Goal: Information Seeking & Learning: Learn about a topic

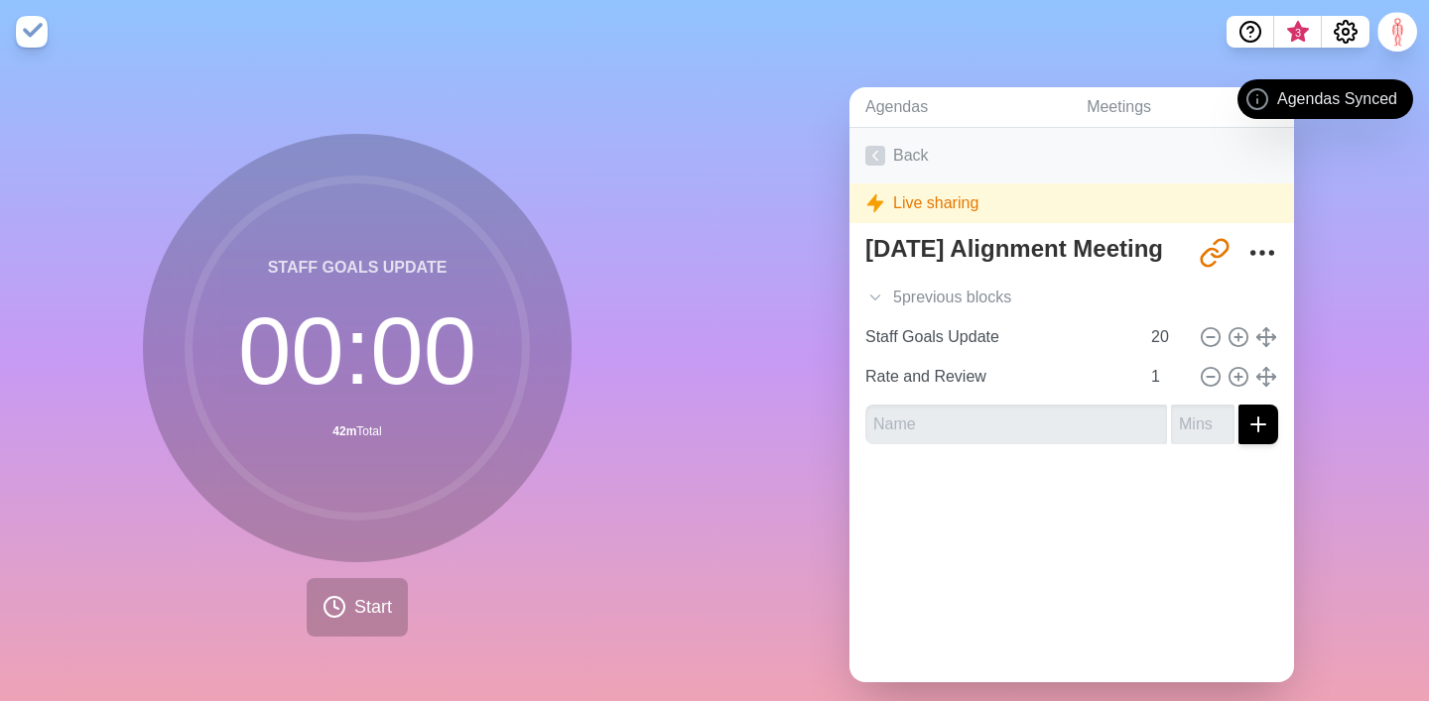
click at [906, 153] on link "Back" at bounding box center [1071, 156] width 444 height 56
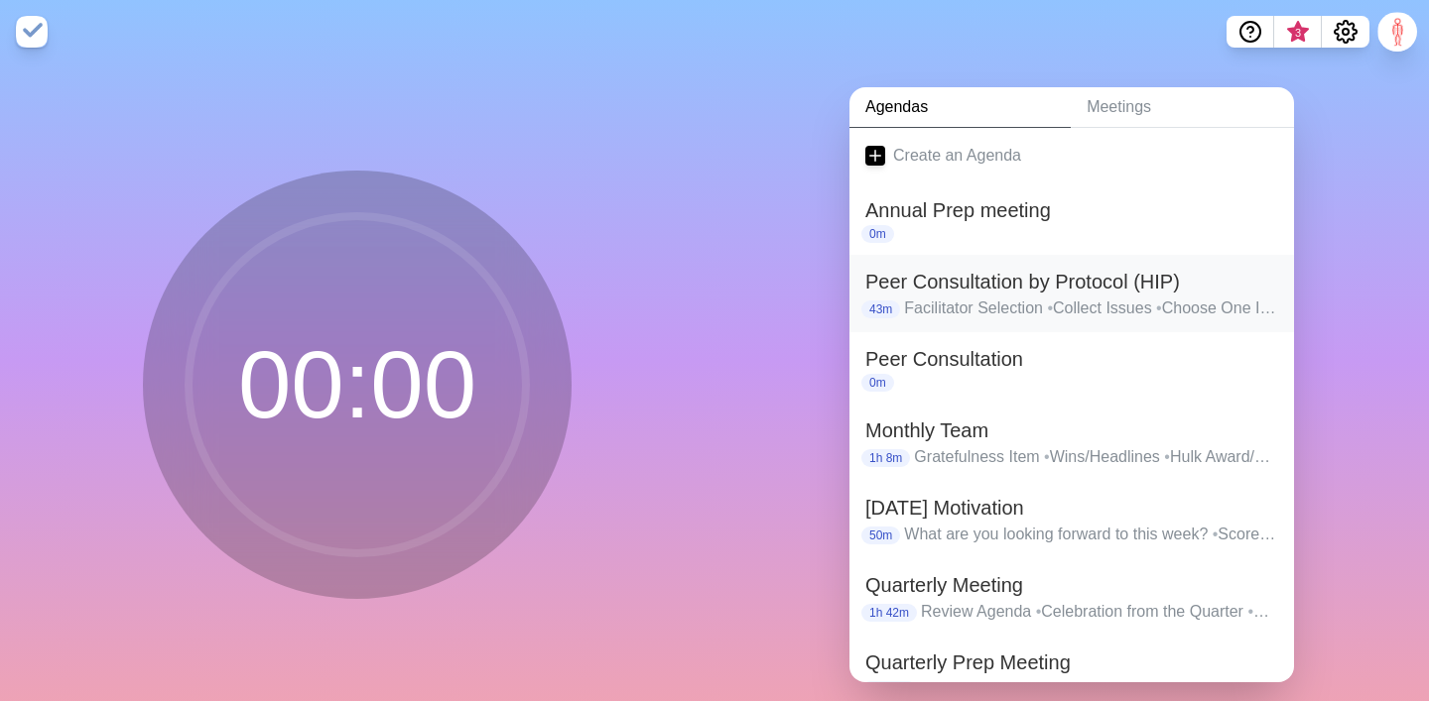
scroll to position [144, 0]
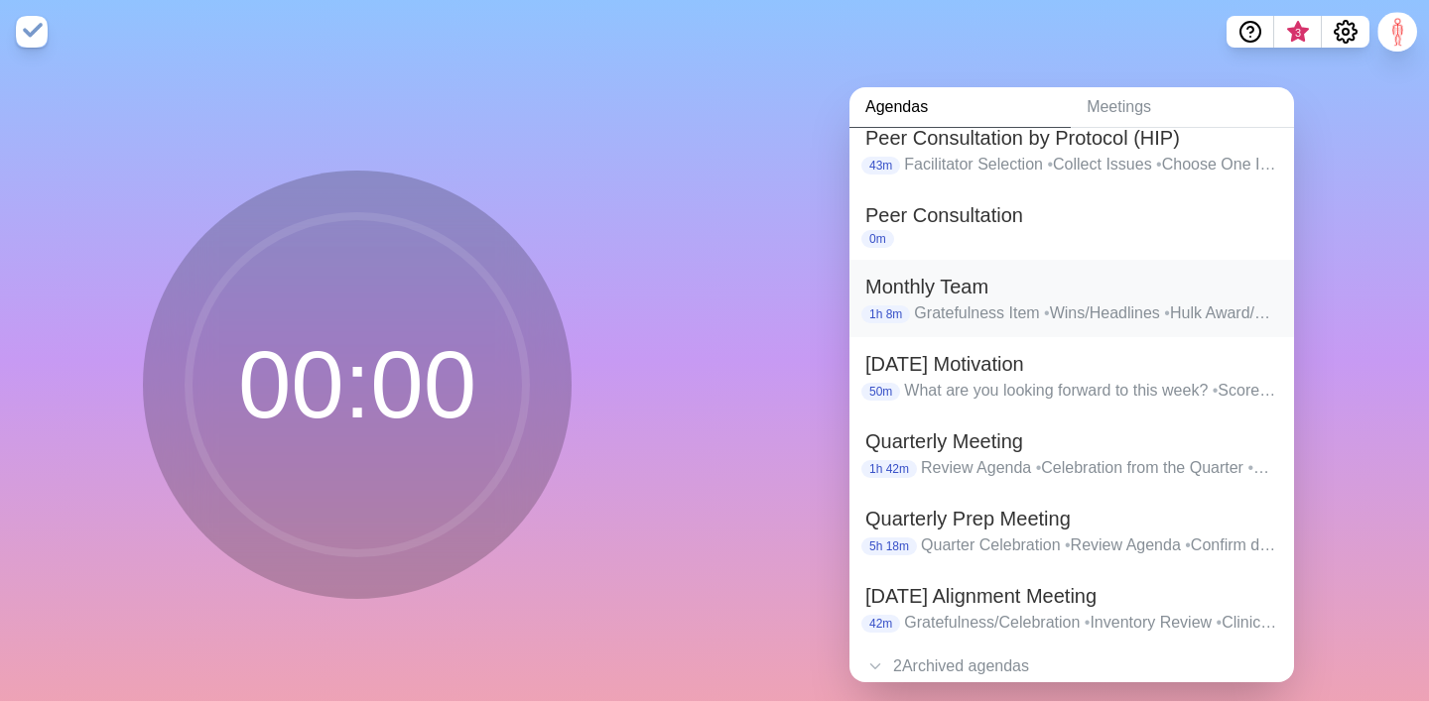
click at [945, 283] on h2 "Monthly Team" at bounding box center [1071, 287] width 413 height 30
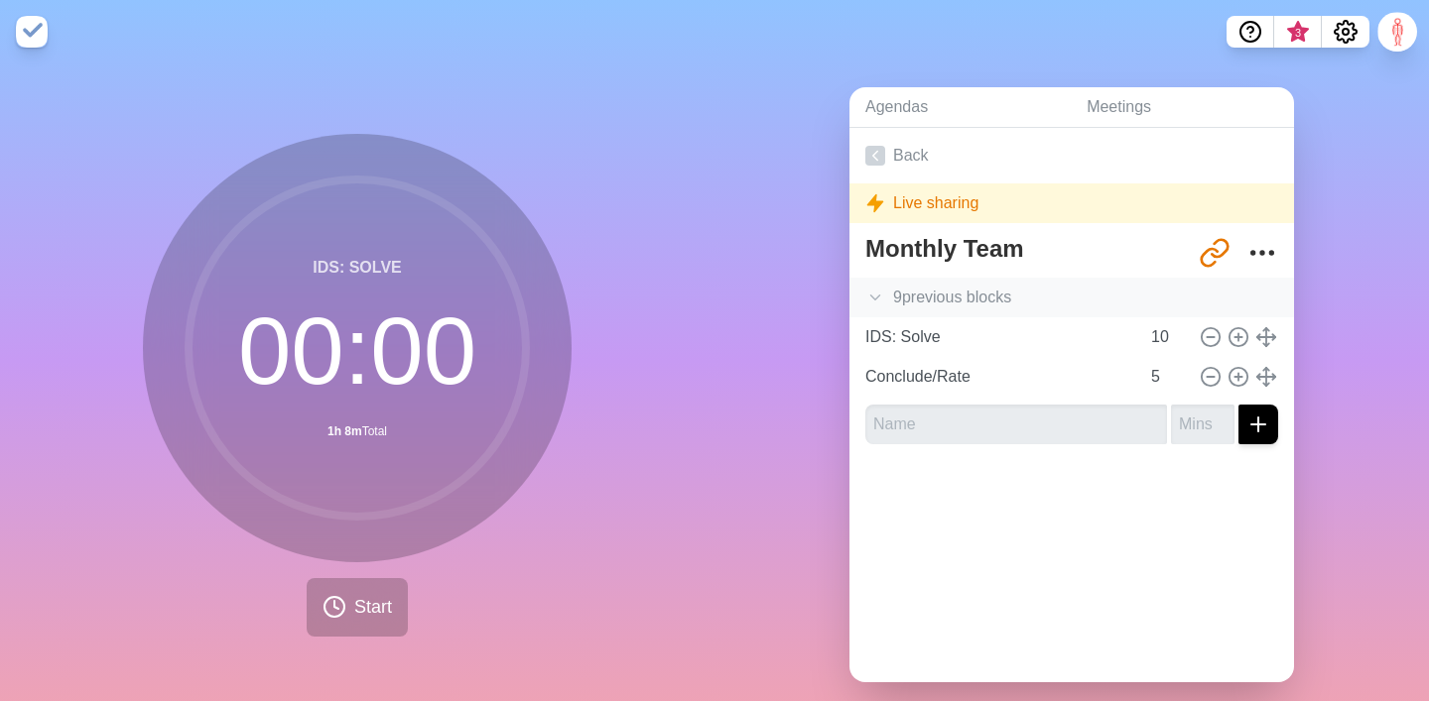
click at [873, 291] on icon at bounding box center [875, 298] width 20 height 20
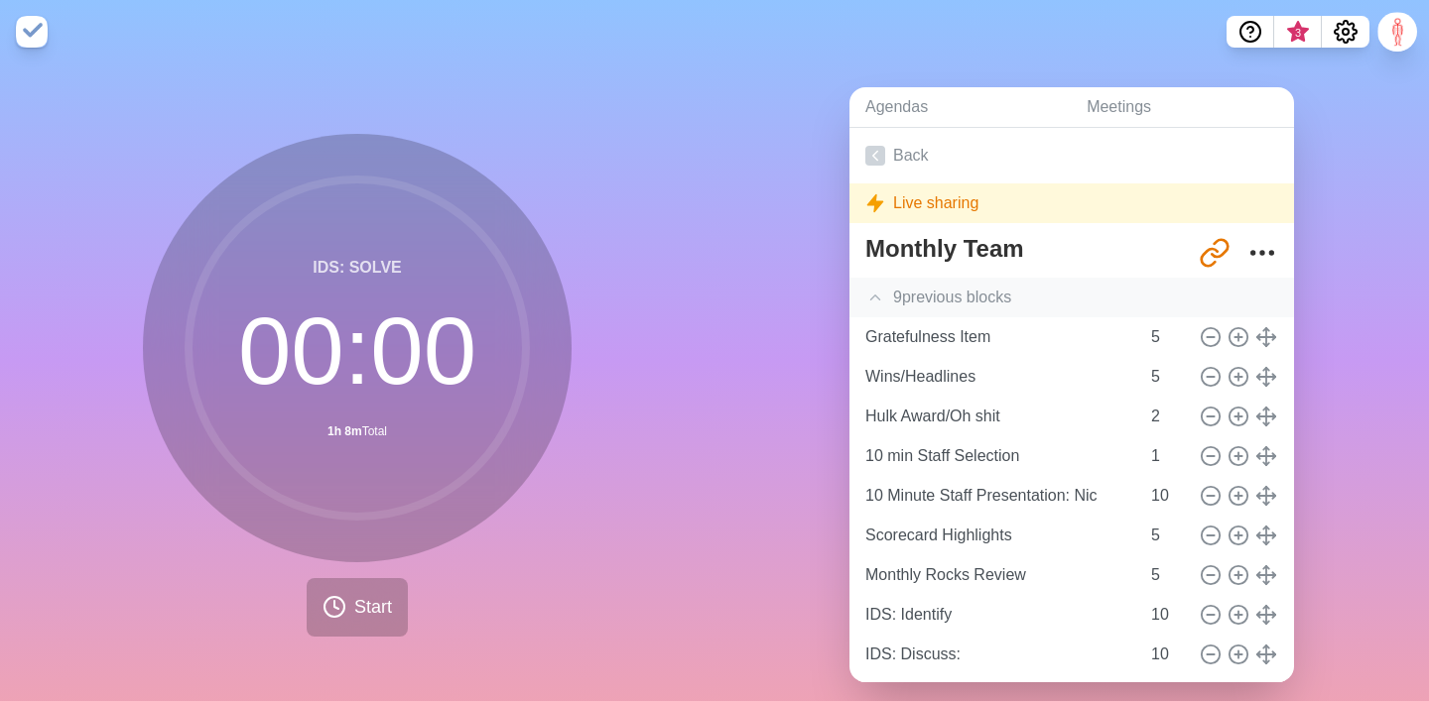
click at [943, 316] on div "9 previous block s" at bounding box center [1071, 298] width 444 height 40
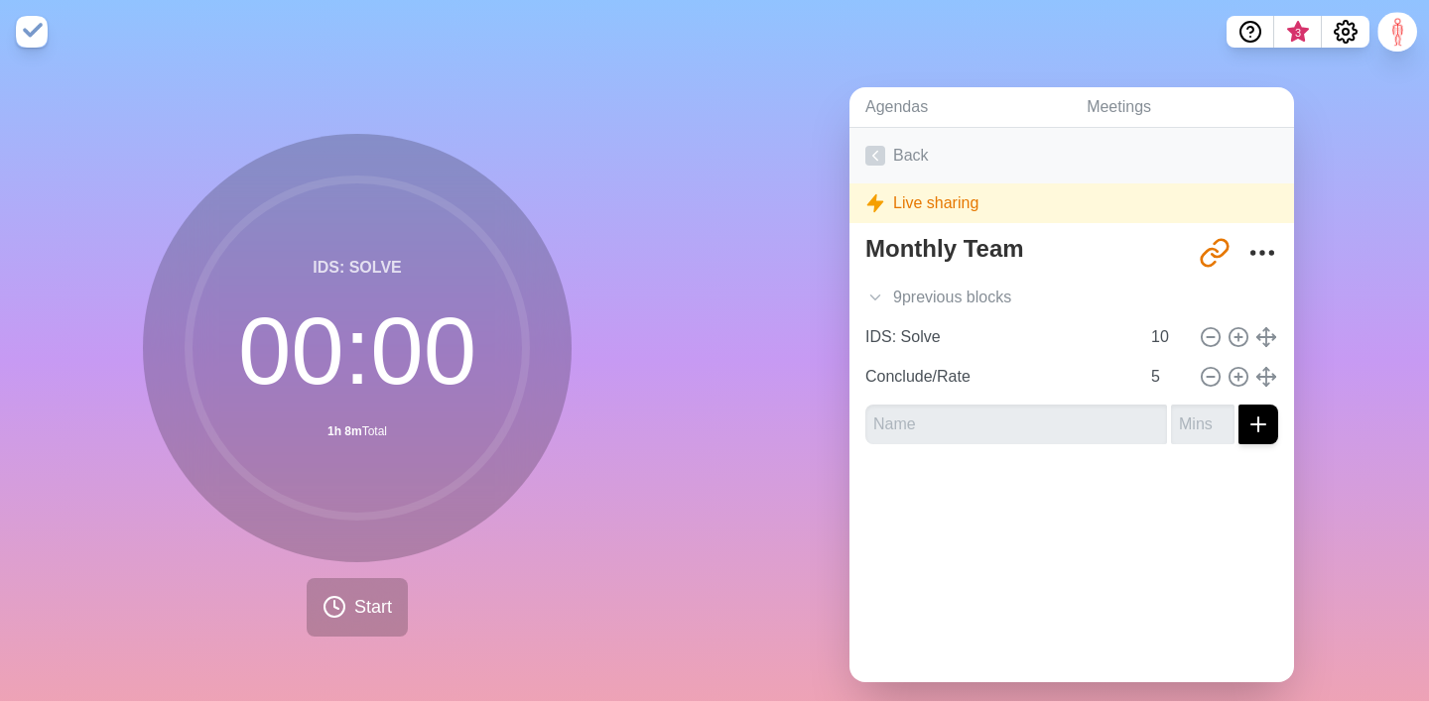
click at [892, 154] on link "Back" at bounding box center [1071, 156] width 444 height 56
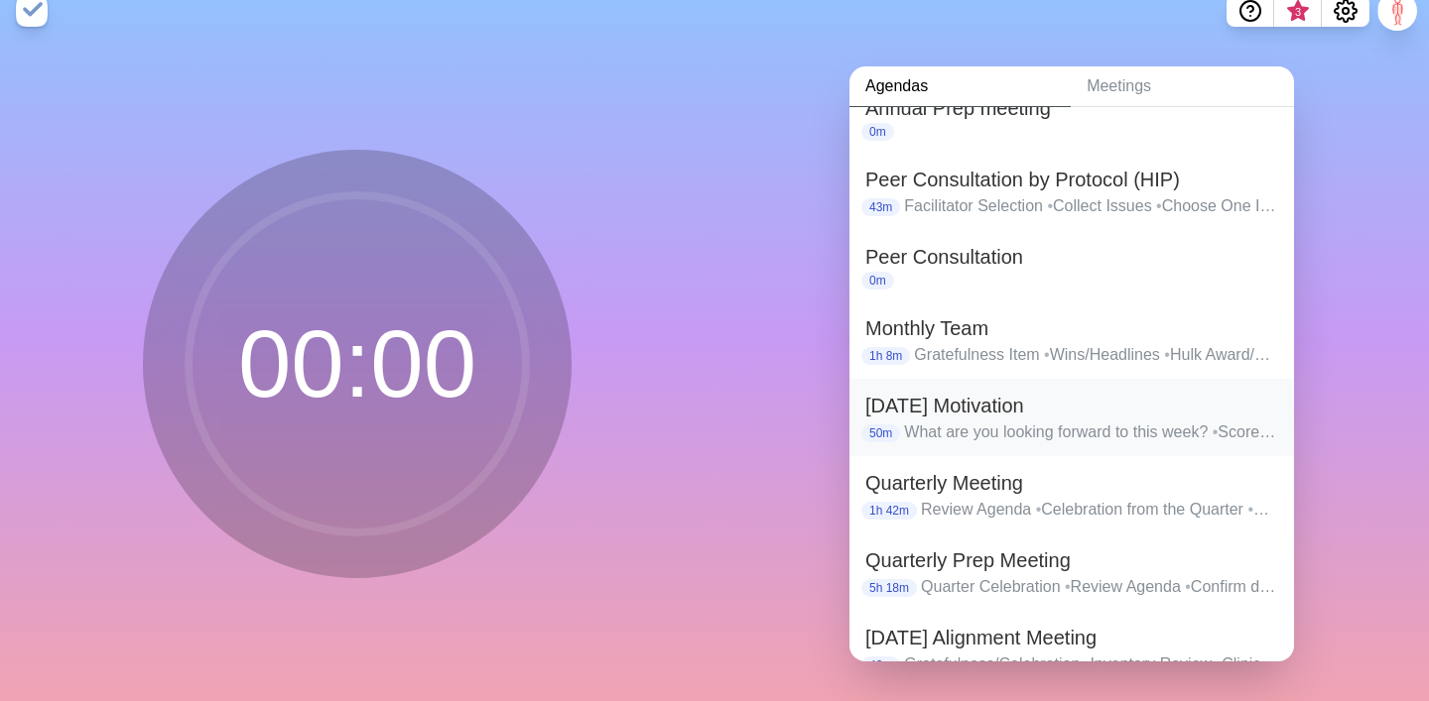
click at [916, 416] on h2 "[DATE] Motivation" at bounding box center [1071, 406] width 413 height 30
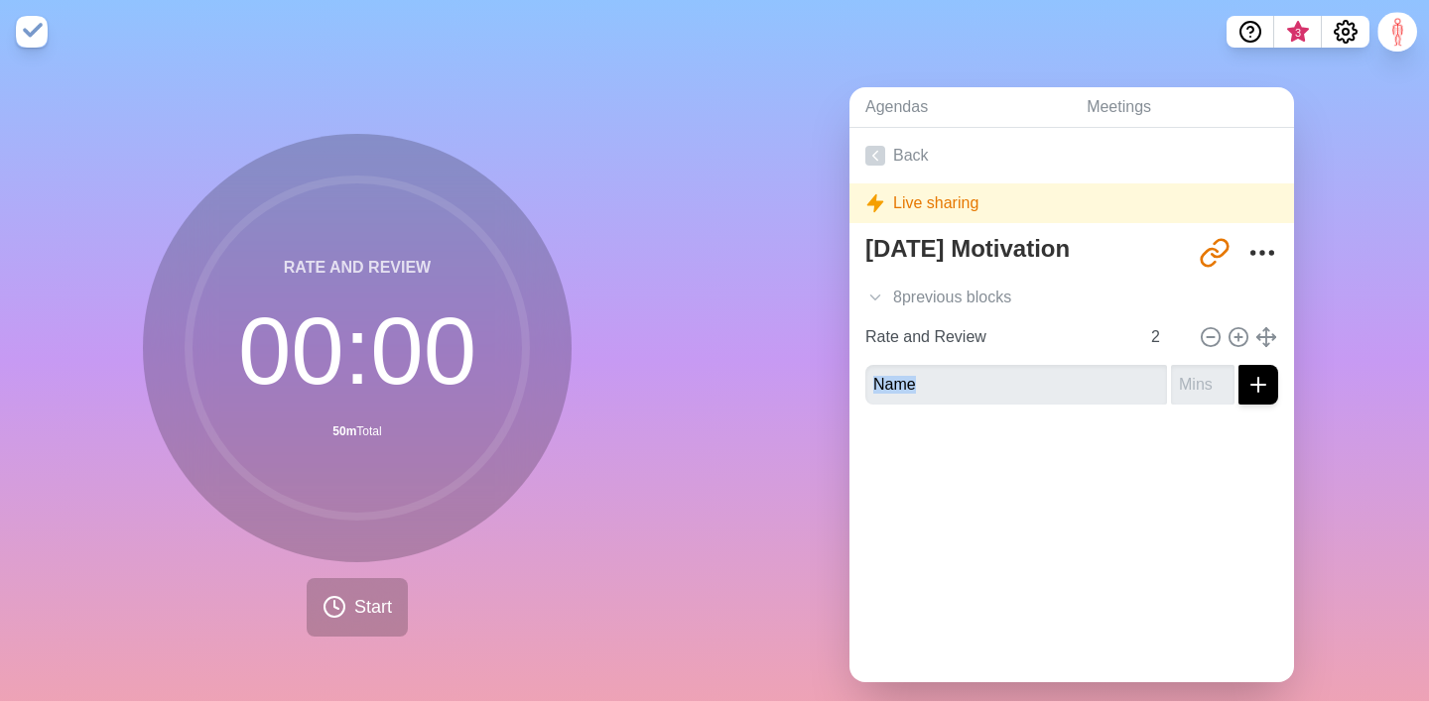
click at [916, 416] on div "[DATE] Motivation [URL][DOMAIN_NAME] 8 previous block s What are you looking fo…" at bounding box center [1071, 323] width 444 height 193
click at [373, 608] on span "Start" at bounding box center [373, 607] width 38 height 27
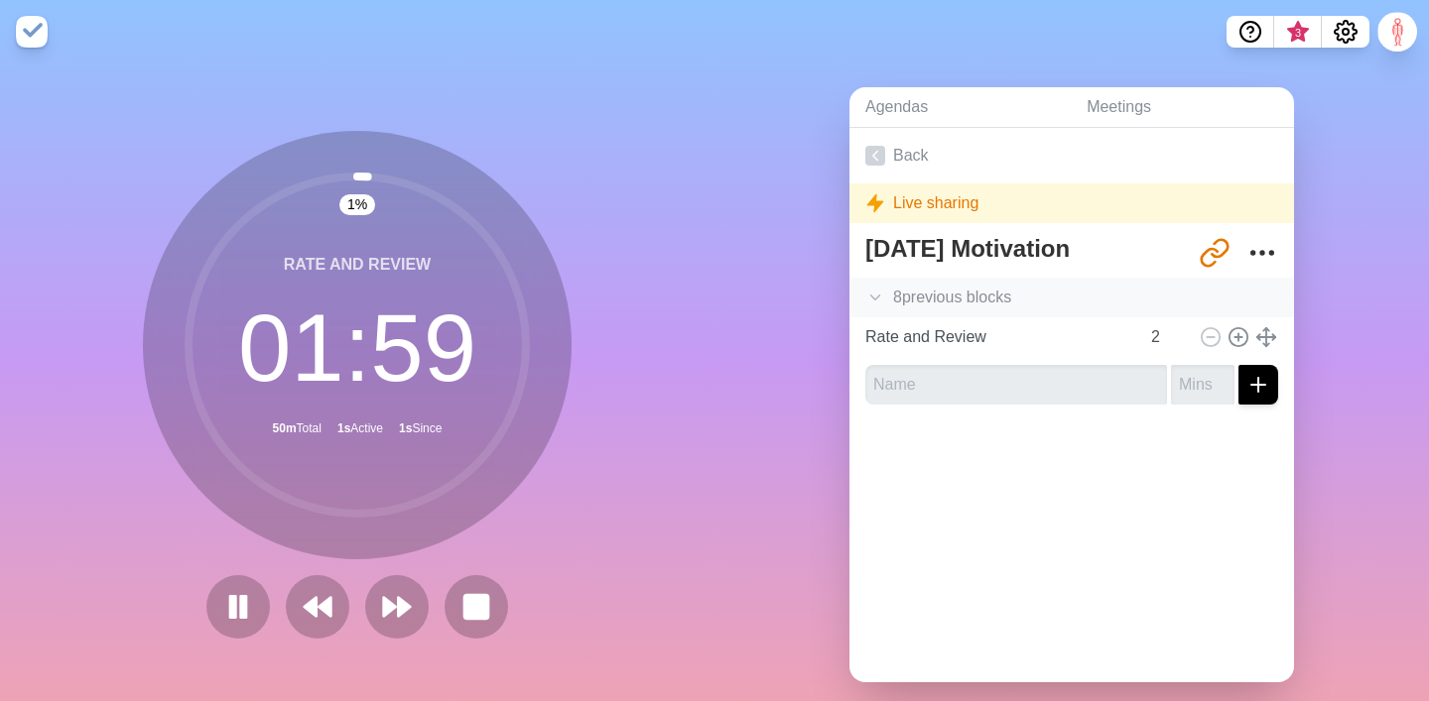
click at [865, 284] on div "8 previous block s" at bounding box center [1071, 298] width 444 height 40
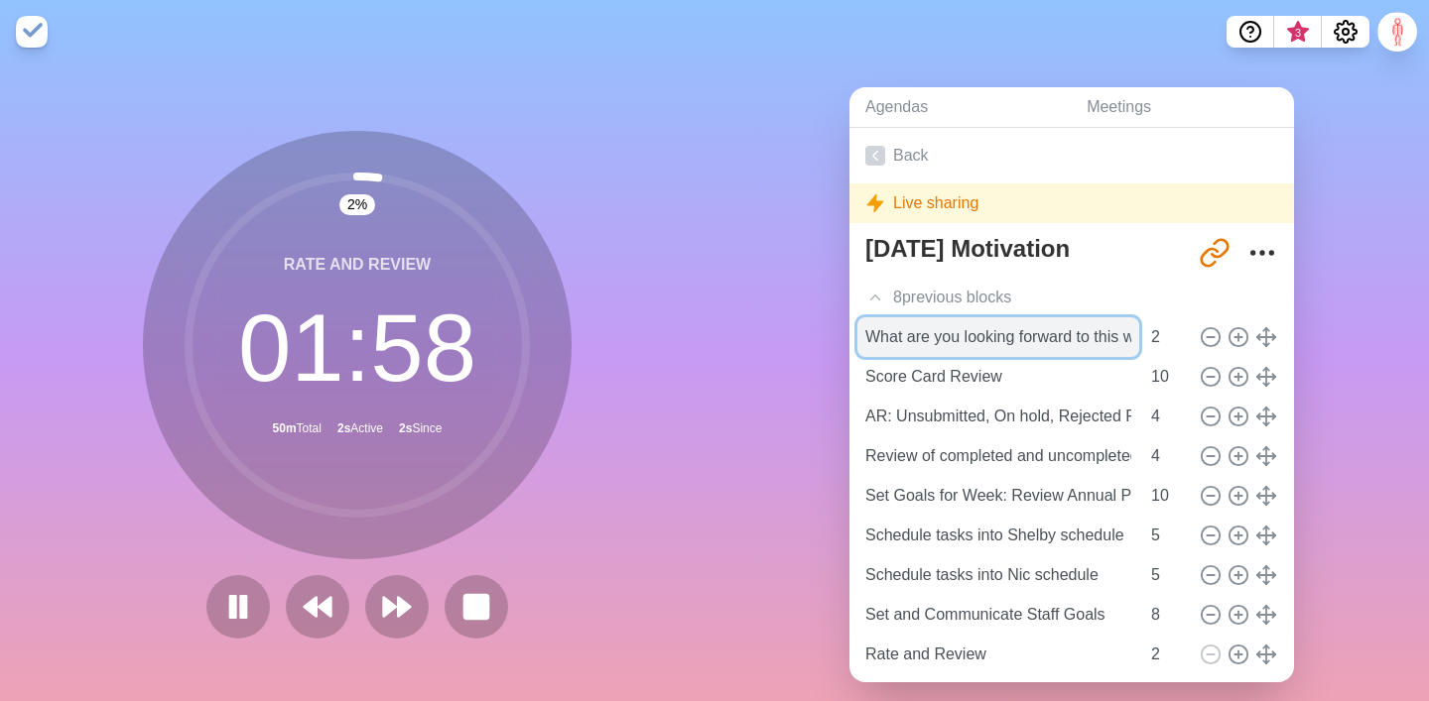
click at [874, 338] on input "What are you looking forward to this week?" at bounding box center [998, 337] width 282 height 40
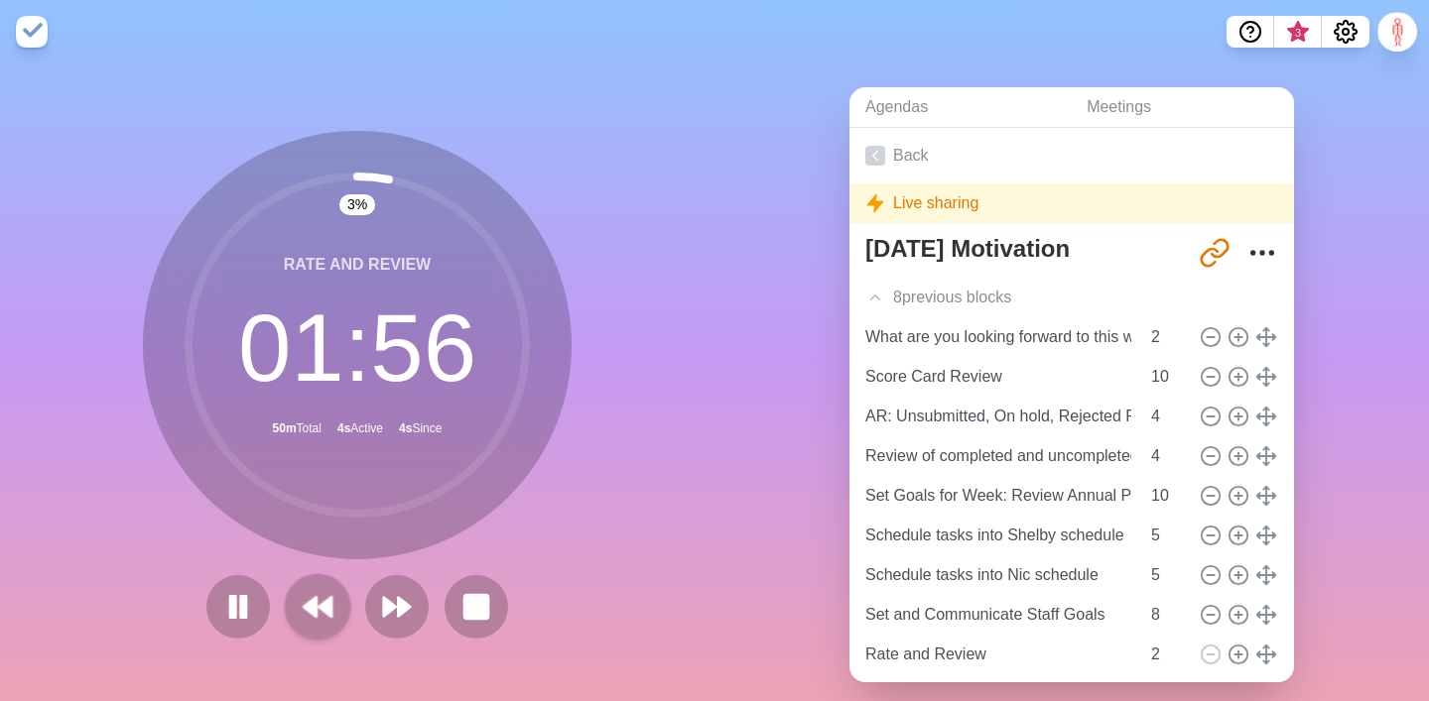
click at [317, 609] on polygon at bounding box center [310, 607] width 13 height 20
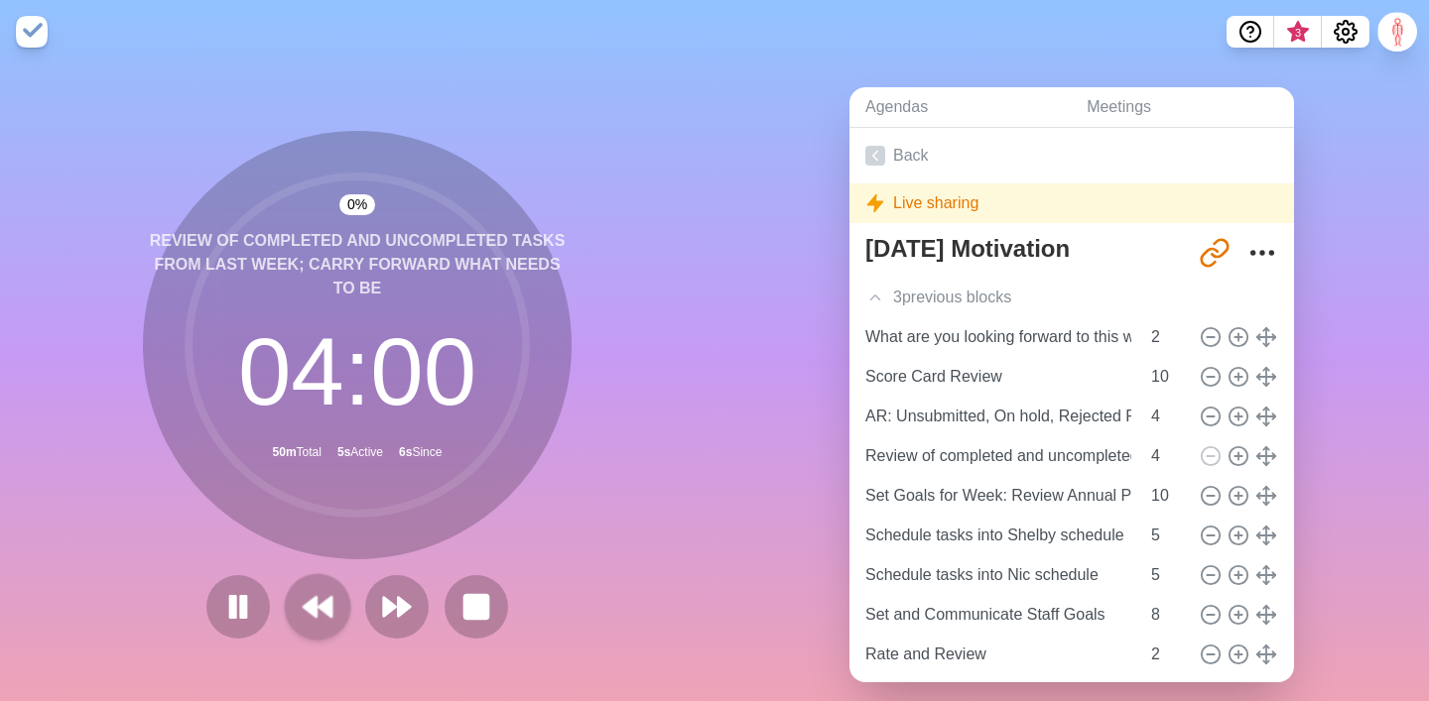
click at [317, 609] on polygon at bounding box center [310, 607] width 13 height 20
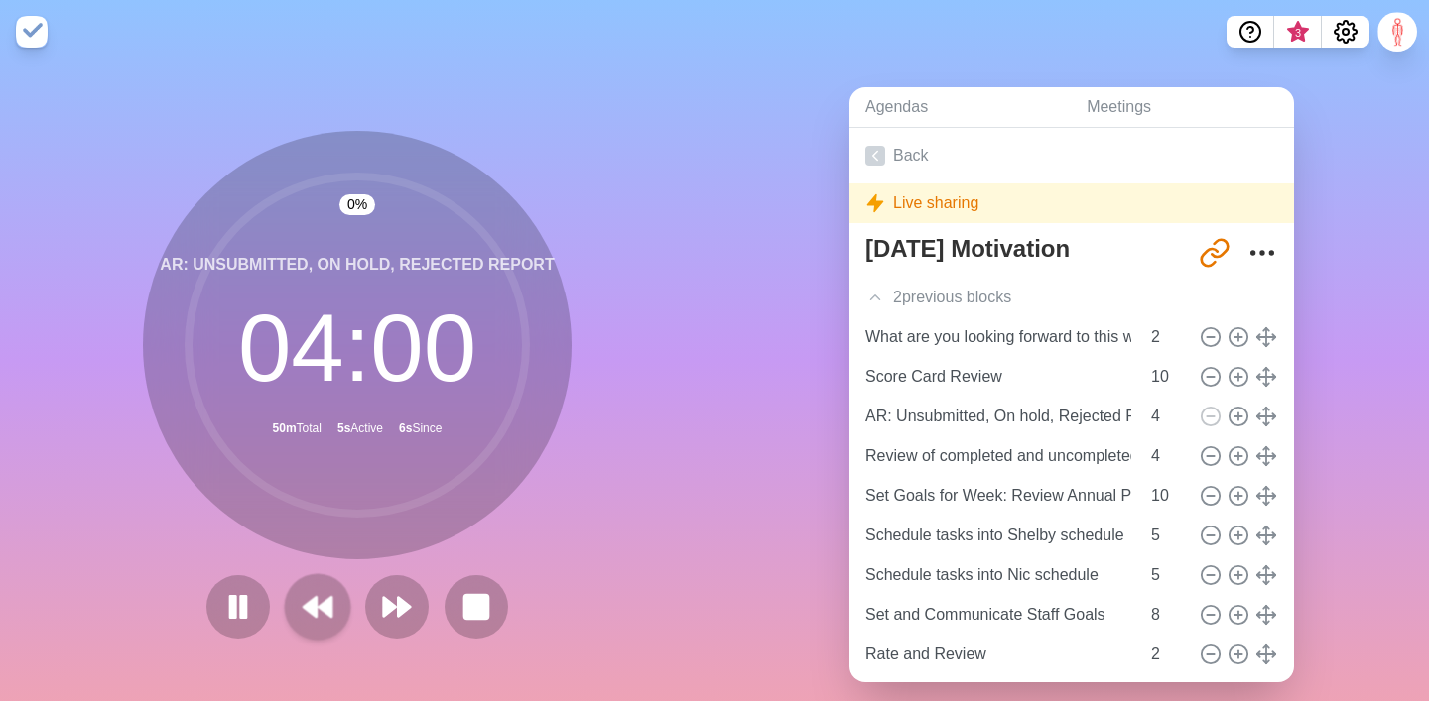
click at [317, 609] on polygon at bounding box center [310, 607] width 13 height 20
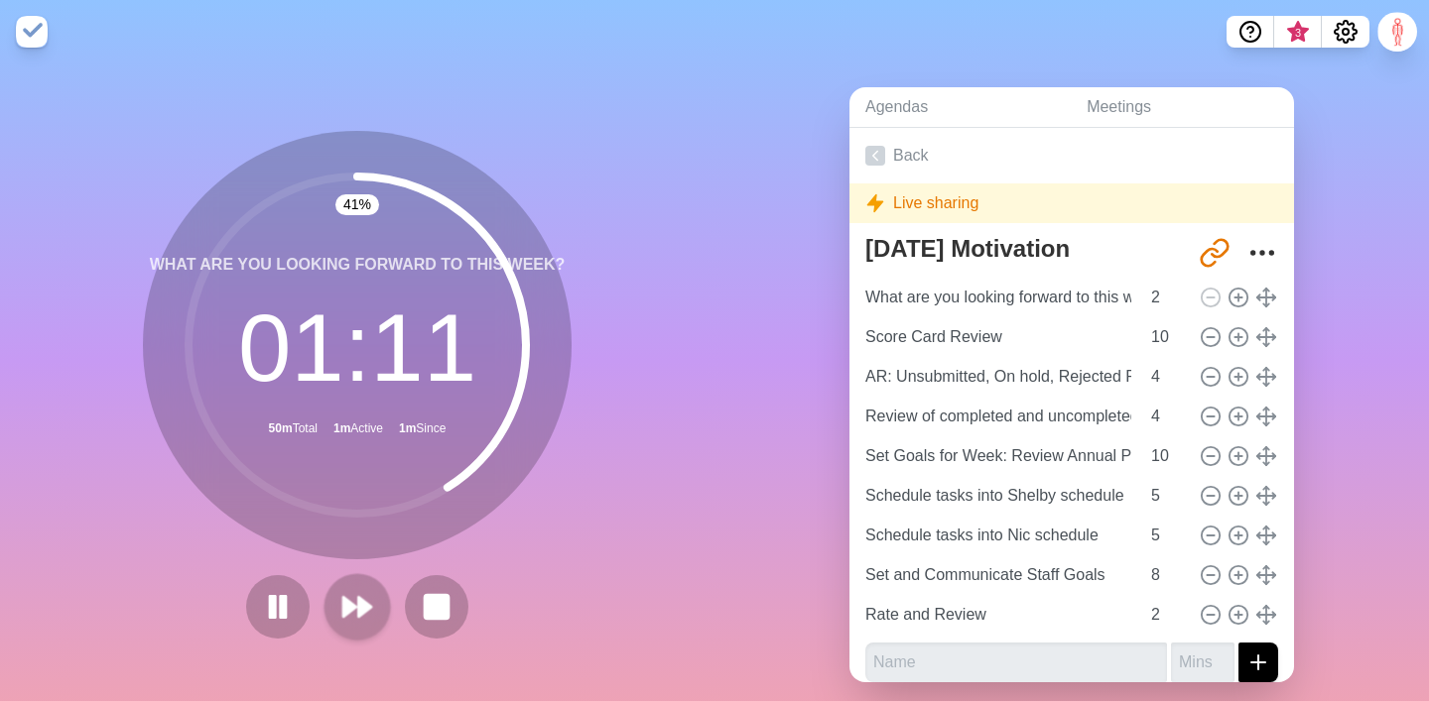
click at [368, 611] on polygon at bounding box center [364, 607] width 13 height 20
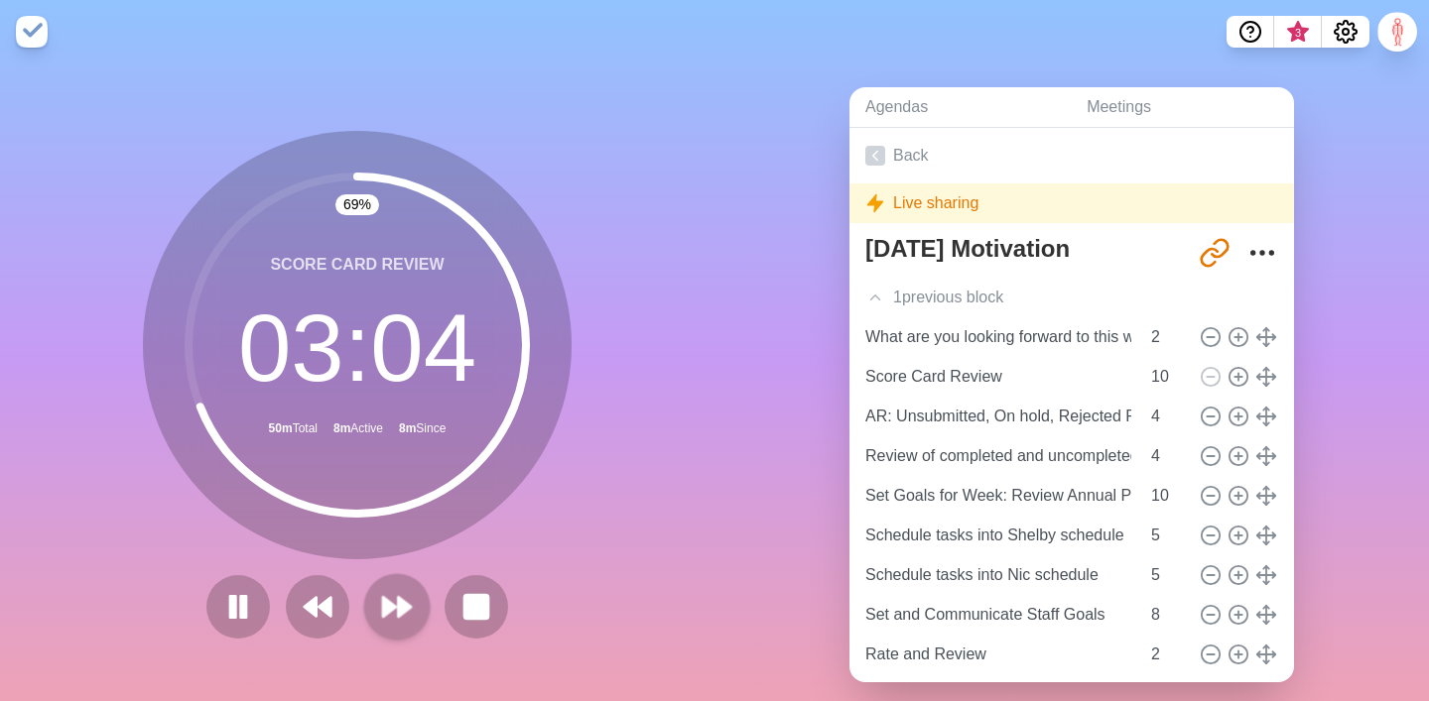
click at [403, 591] on icon at bounding box center [397, 607] width 34 height 34
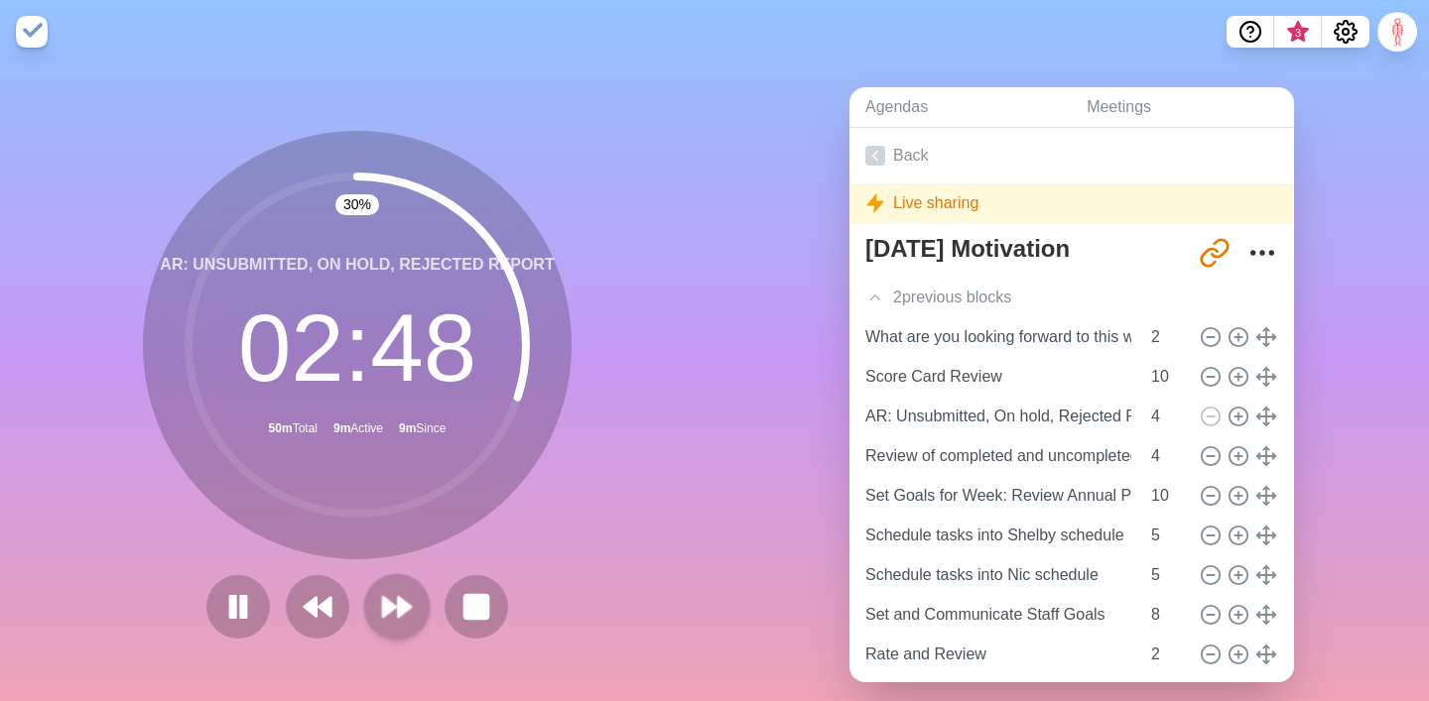
click at [395, 608] on polygon at bounding box center [389, 607] width 13 height 20
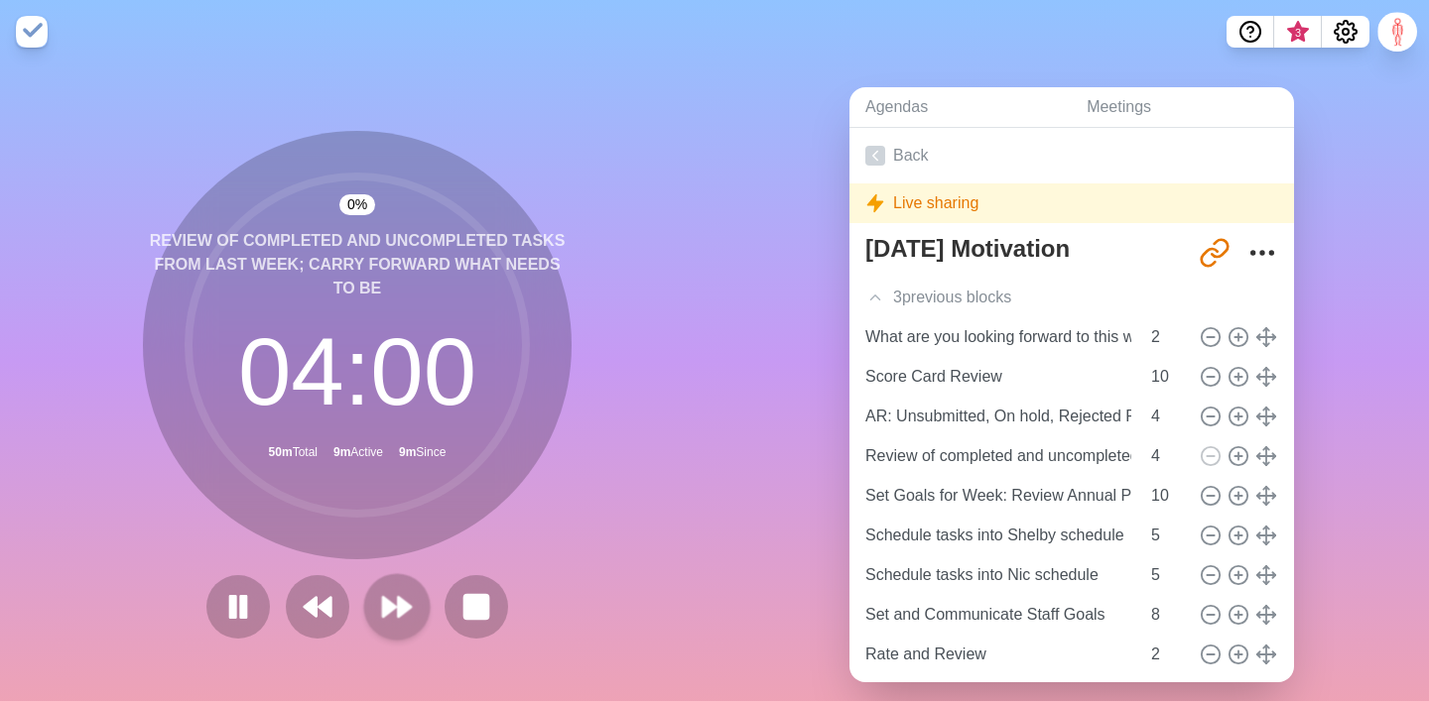
click at [395, 608] on polygon at bounding box center [389, 607] width 13 height 20
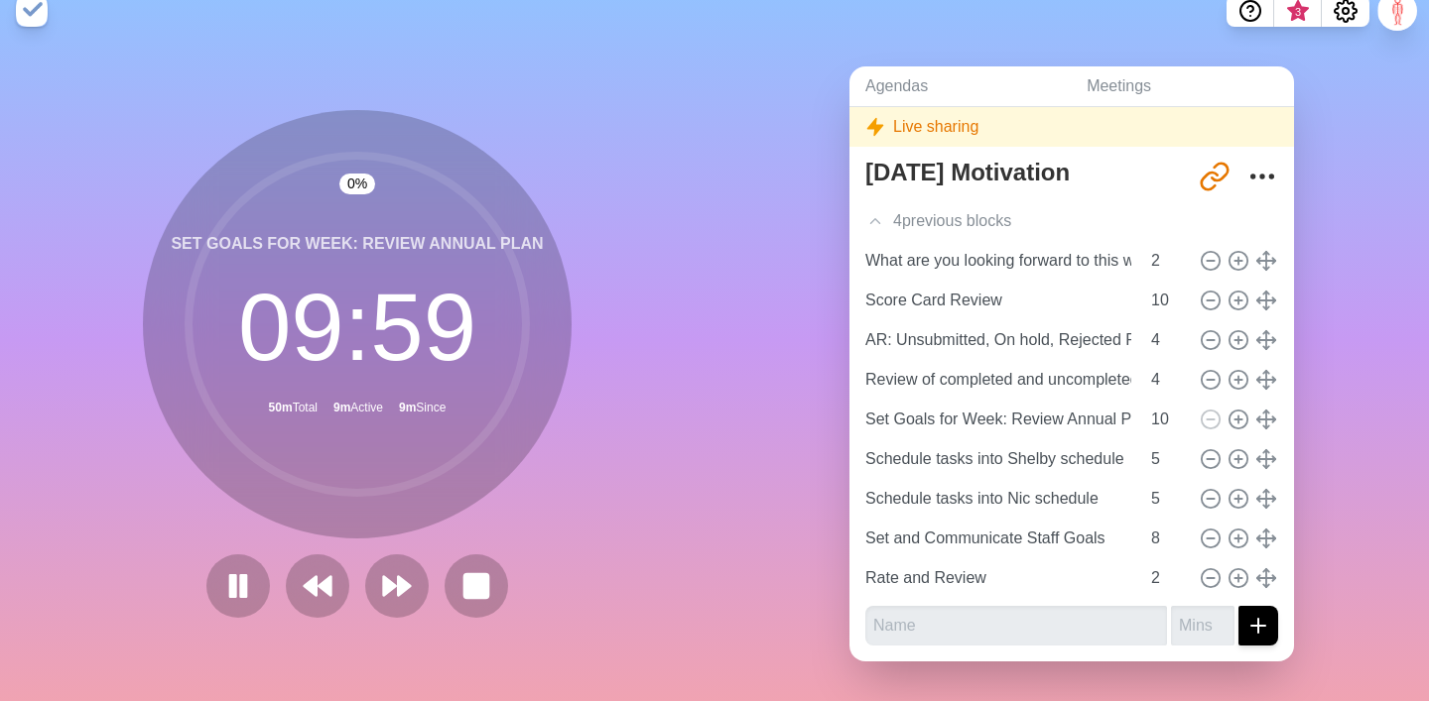
scroll to position [55, 0]
click at [388, 595] on icon at bounding box center [397, 587] width 34 height 34
